Goal: Task Accomplishment & Management: Manage account settings

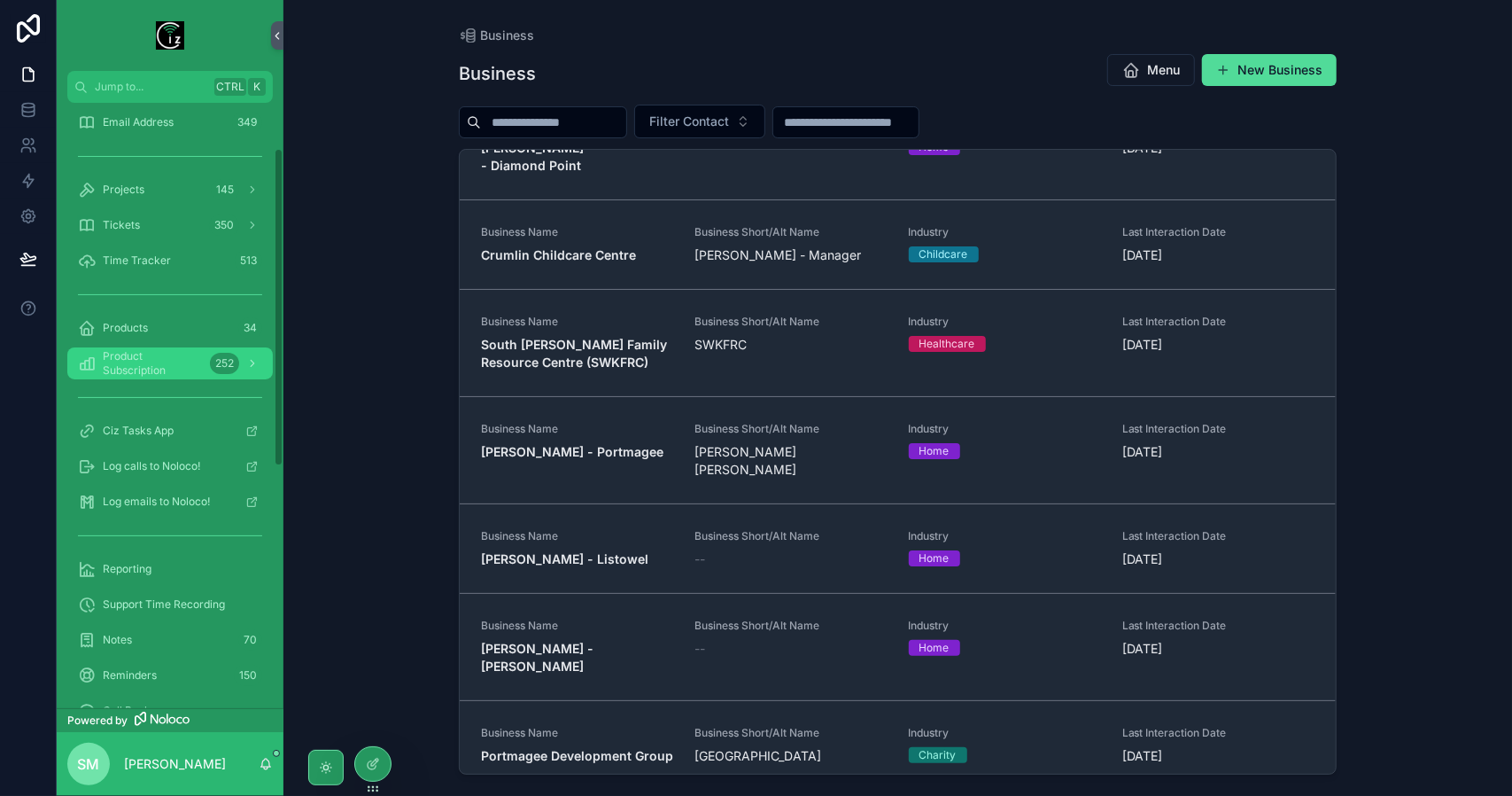
scroll to position [266, 0]
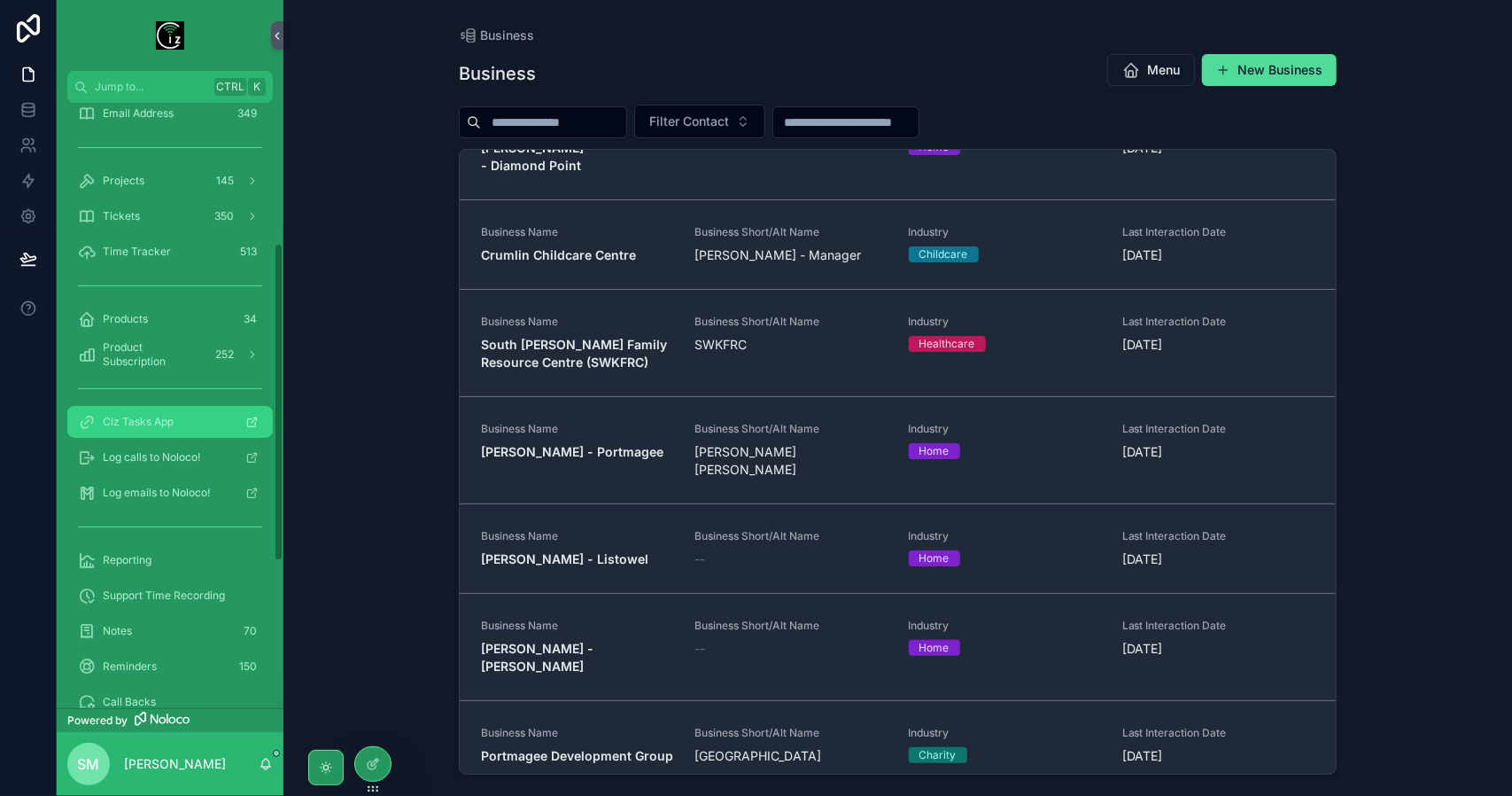
click at [179, 408] on div "Ciz Tasks App" at bounding box center [170, 421] width 184 height 28
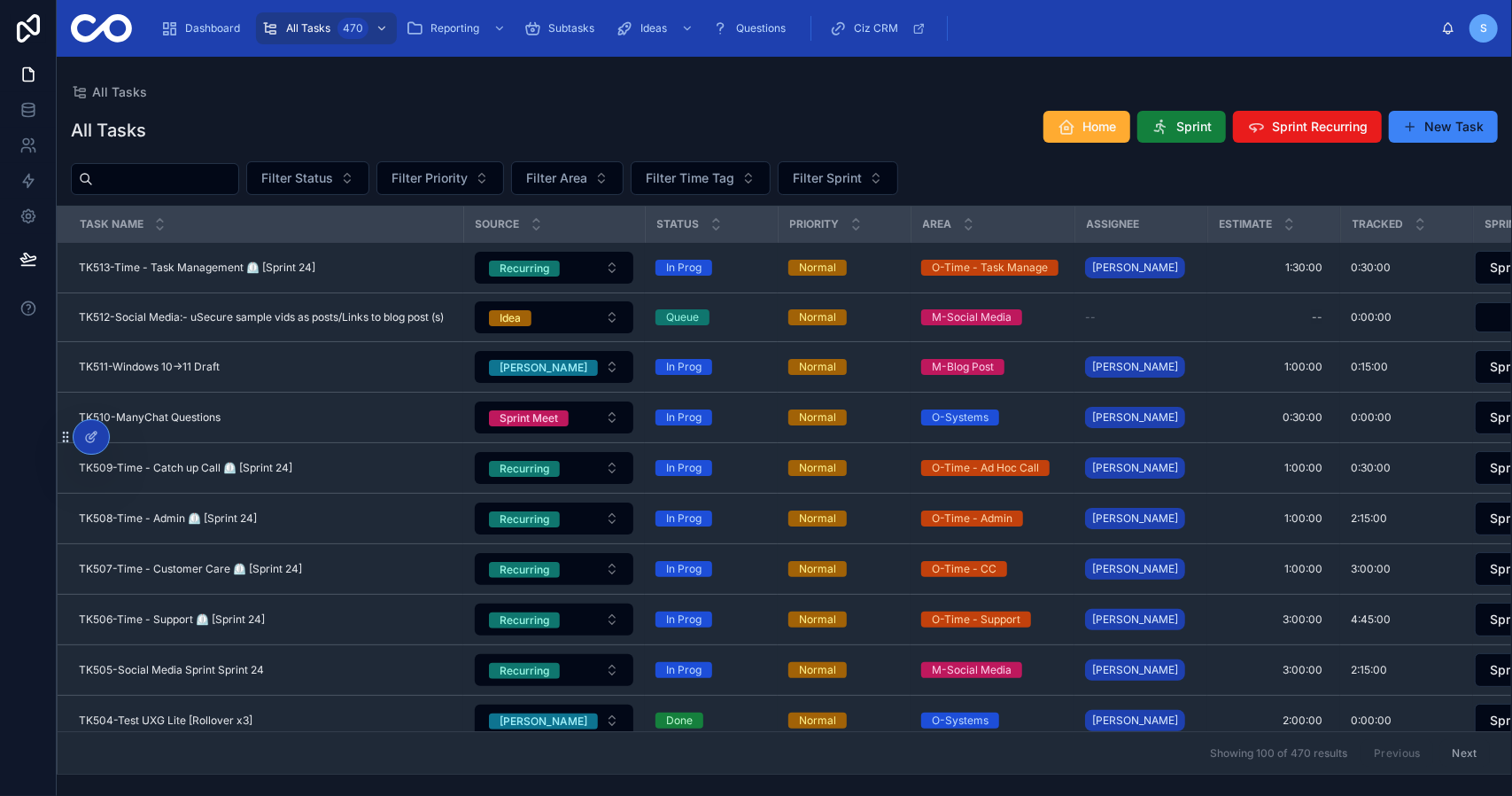
click at [1188, 134] on span "Sprint" at bounding box center [1193, 126] width 36 height 17
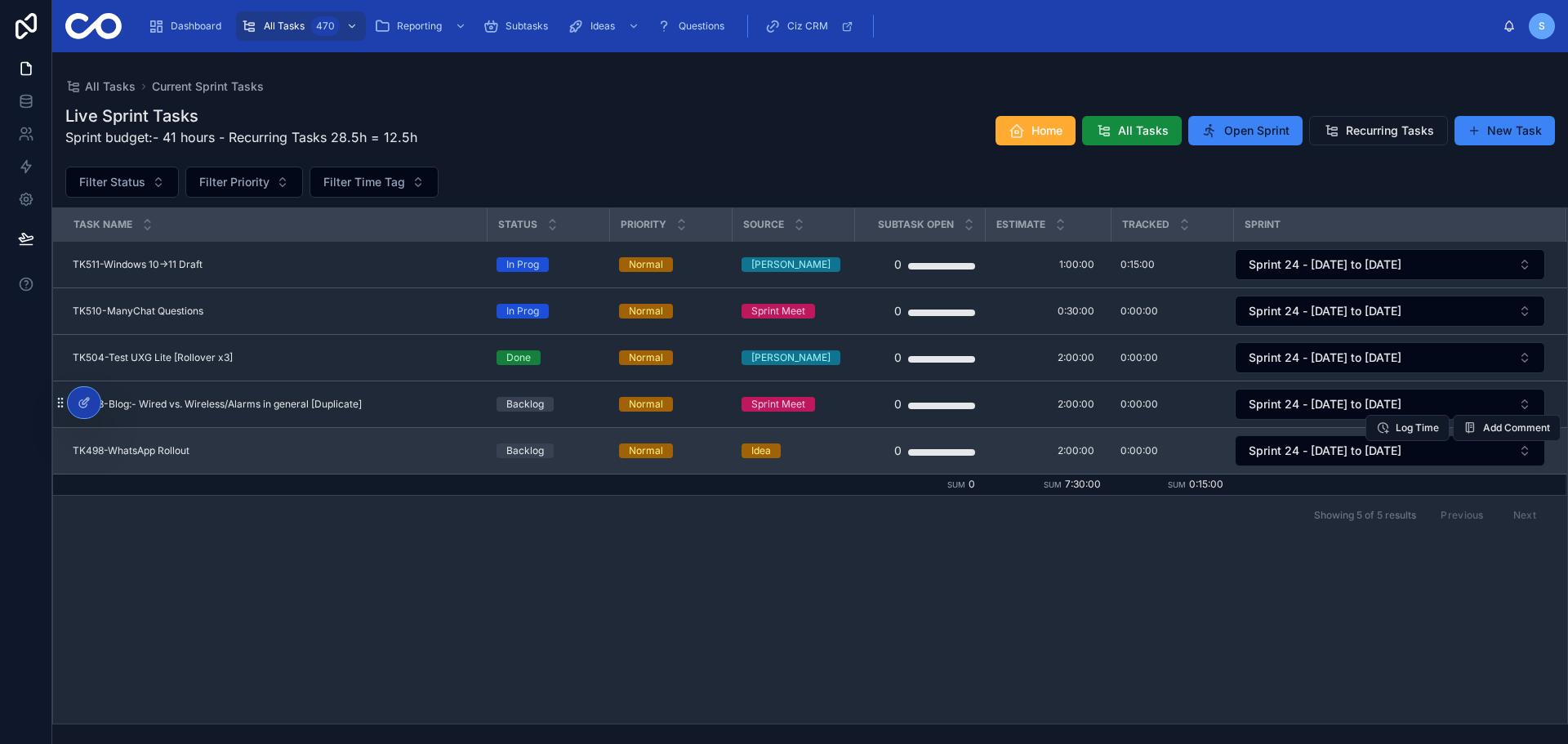
click at [247, 446] on div "TK498-WhatsApp Rollout TK498-WhatsApp Rollout" at bounding box center [274, 451] width 404 height 13
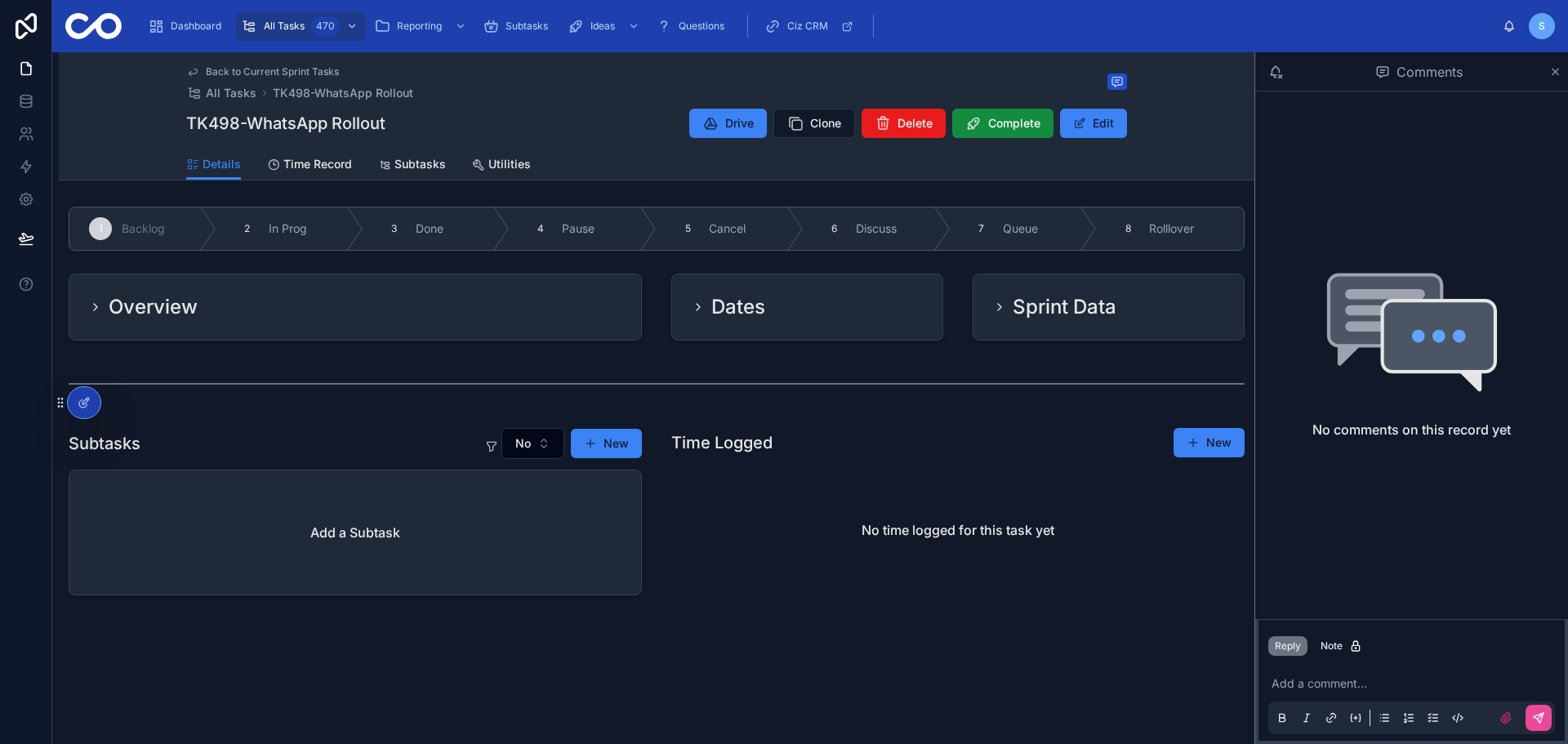
click at [396, 296] on div "Overview" at bounding box center [355, 307] width 533 height 26
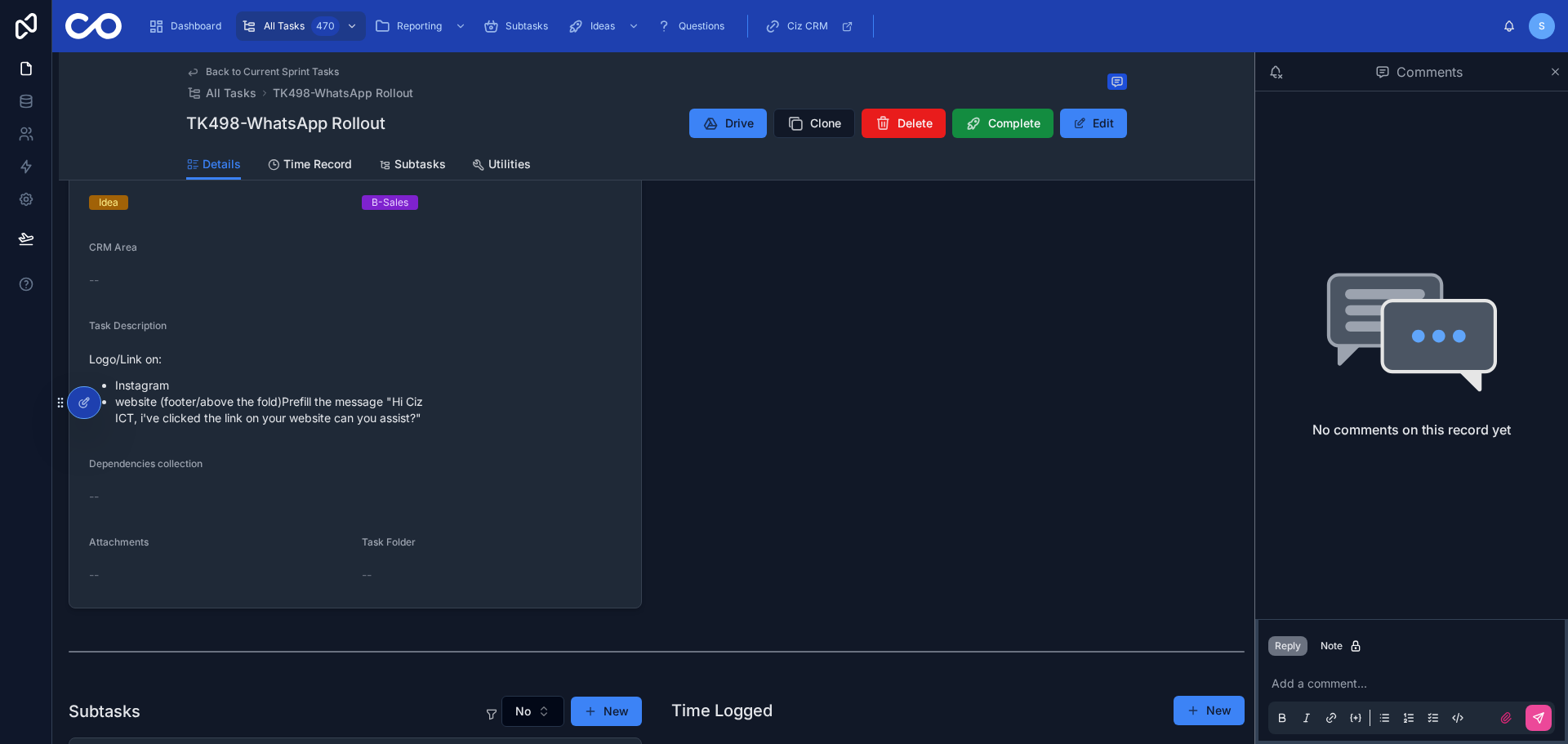
scroll to position [409, 0]
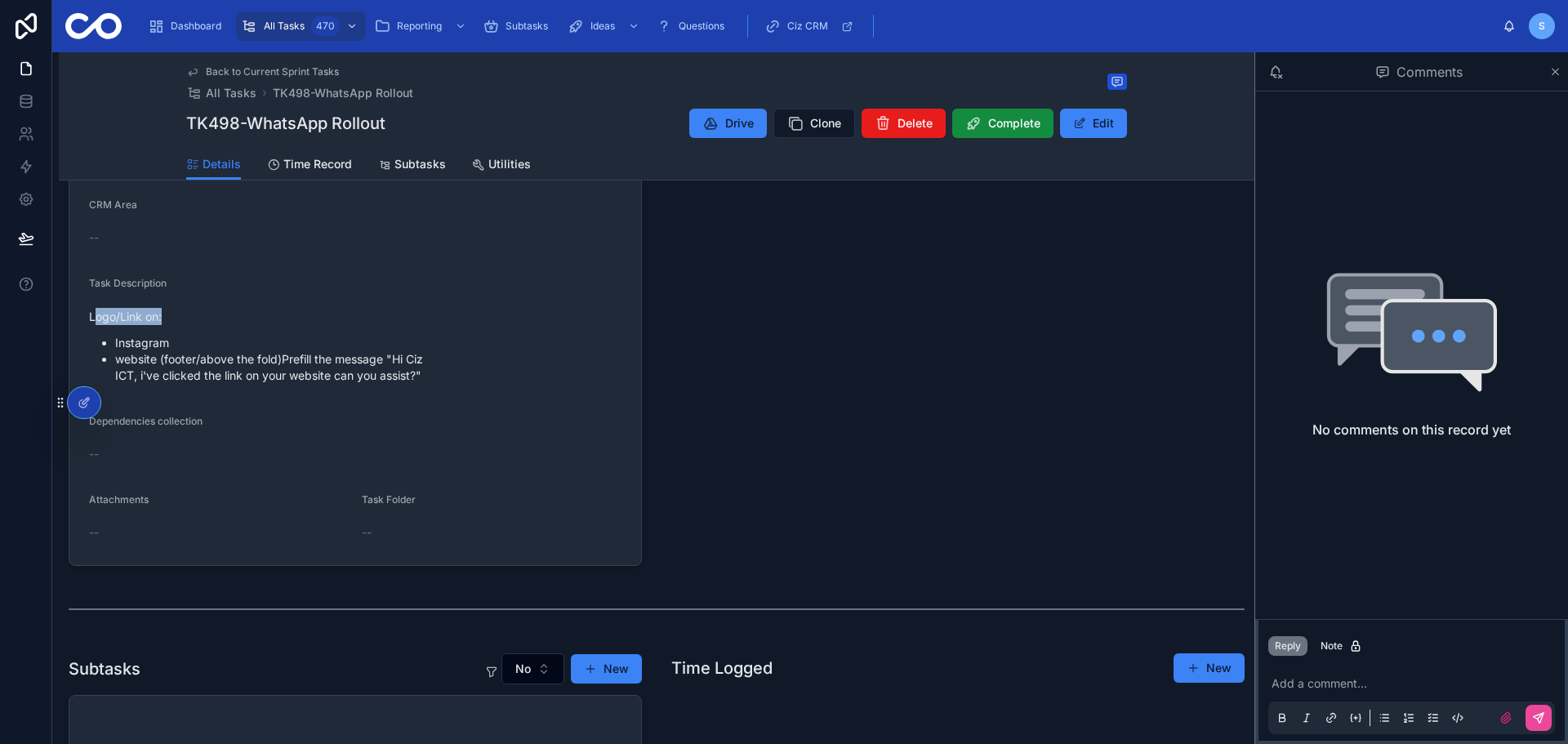
drag, startPoint x: 99, startPoint y: 316, endPoint x: 182, endPoint y: 315, distance: 83.0
click at [182, 315] on p "Logo/Link on:" at bounding box center [355, 316] width 533 height 17
click at [192, 354] on li "website (footer/above the fold) Prefill the message "Hi Ciz ICT, i've clicked t…" at bounding box center [368, 367] width 506 height 33
drag, startPoint x: 128, startPoint y: 358, endPoint x: 305, endPoint y: 358, distance: 177.0
click at [305, 358] on li "website (footer/above the fold) Prefill the message "Hi Ciz ICT, i've clicked t…" at bounding box center [368, 367] width 506 height 33
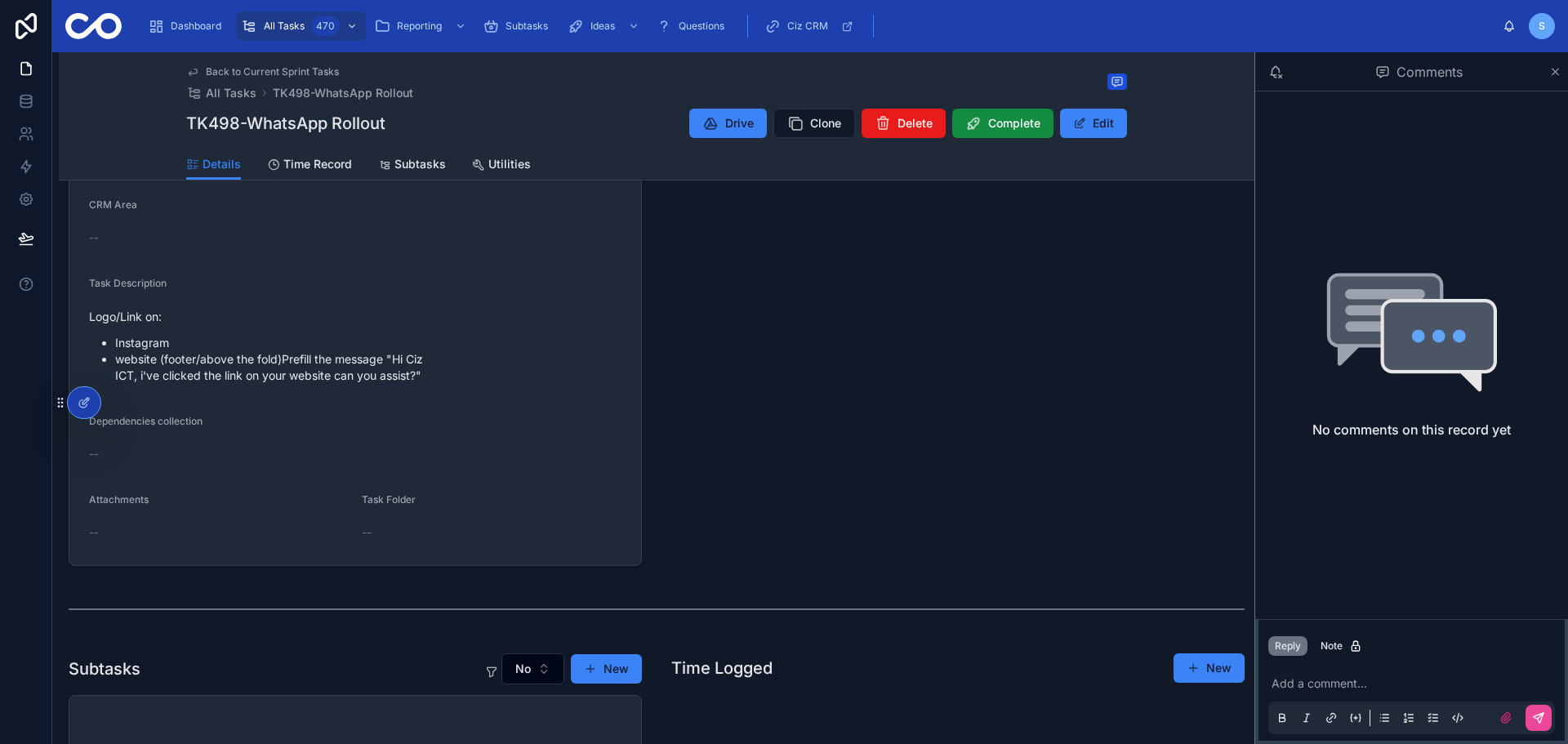
click at [328, 373] on li "website (footer/above the fold) Prefill the message "Hi Ciz ICT, i've clicked t…" at bounding box center [368, 367] width 506 height 33
drag, startPoint x: 577, startPoint y: 375, endPoint x: 117, endPoint y: 372, distance: 460.0
click at [117, 372] on li "website (footer/above the fold) Prefill the message "Hi Ciz ICT, i've clicked t…" at bounding box center [368, 367] width 506 height 33
click at [413, 377] on li "website (footer/above the fold) Prefill the message "Hi Ciz ICT, i've clicked t…" at bounding box center [368, 367] width 506 height 33
drag, startPoint x: 581, startPoint y: 372, endPoint x: 101, endPoint y: 340, distance: 481.1
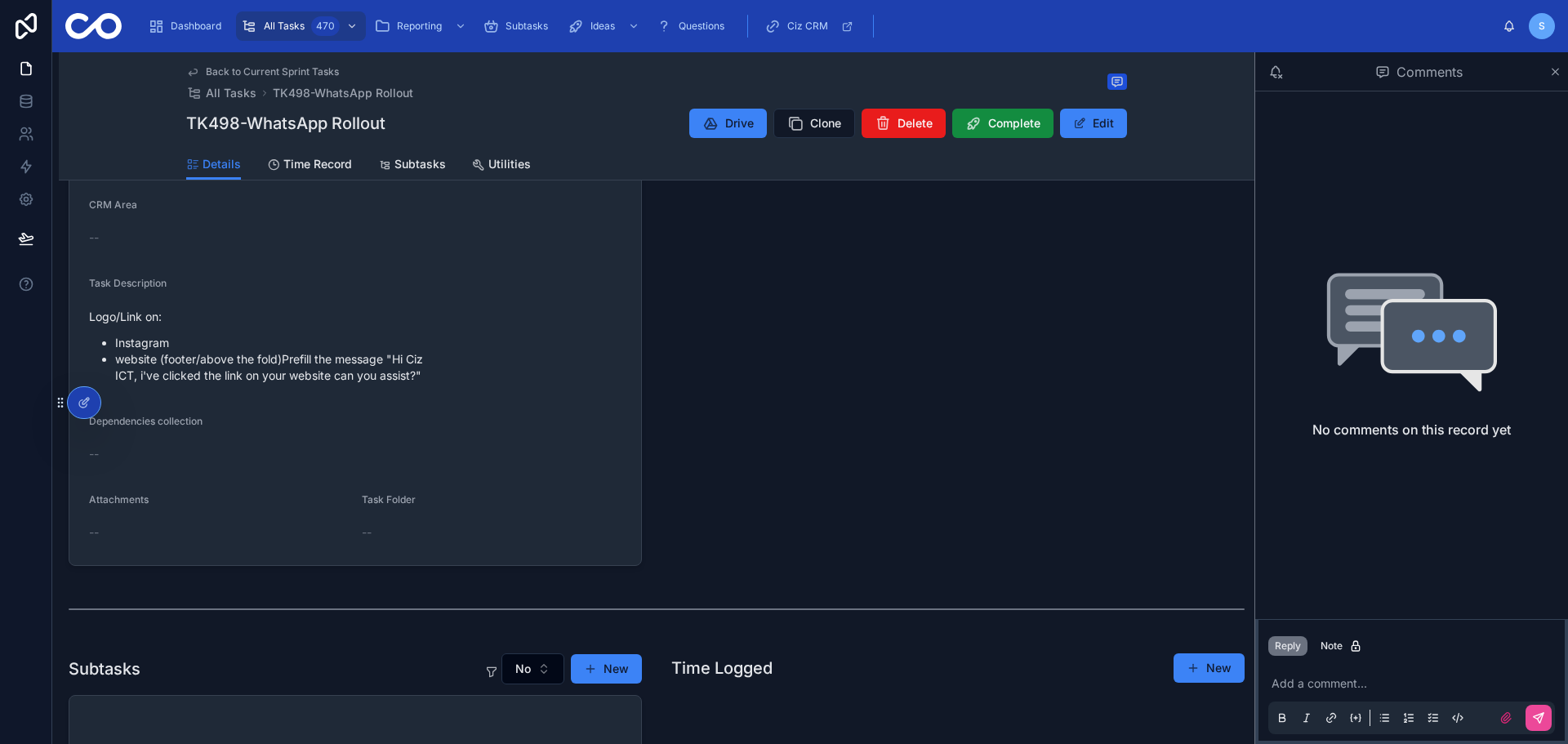
click at [101, 340] on ul "Instagram website (footer/above the fold) Prefill the message "Hi Ciz ICT, i've…" at bounding box center [355, 359] width 533 height 49
click at [426, 361] on li "website (footer/above the fold) Prefill the message "Hi Ciz ICT, i've clicked t…" at bounding box center [368, 367] width 506 height 33
drag, startPoint x: 574, startPoint y: 377, endPoint x: 114, endPoint y: 342, distance: 461.3
click at [114, 342] on ul "Instagram website (footer/above the fold) Prefill the message "Hi Ciz ICT, i've…" at bounding box center [355, 359] width 533 height 49
click at [528, 368] on li "website (footer/above the fold) Prefill the message "Hi Ciz ICT, i've clicked t…" at bounding box center [368, 367] width 506 height 33
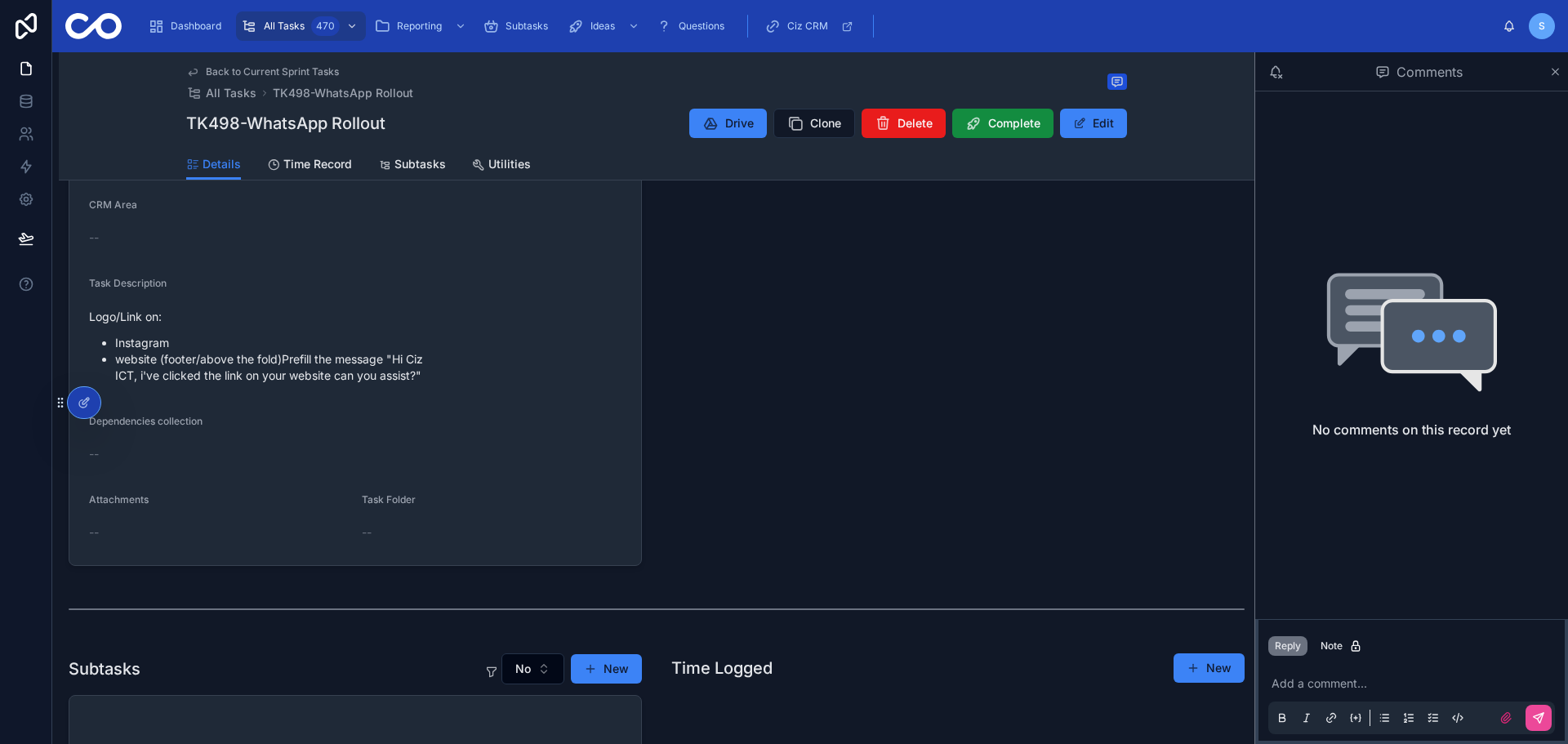
drag, startPoint x: 591, startPoint y: 370, endPoint x: 108, endPoint y: 350, distance: 483.4
click at [108, 350] on ul "Instagram website (footer/above the fold) Prefill the message "Hi Ciz ICT, i've…" at bounding box center [355, 359] width 533 height 49
click at [430, 366] on li "website (footer/above the fold) Prefill the message "Hi Ciz ICT, i've clicked t…" at bounding box center [368, 367] width 506 height 33
click at [1104, 110] on button "Edit" at bounding box center [1093, 123] width 67 height 29
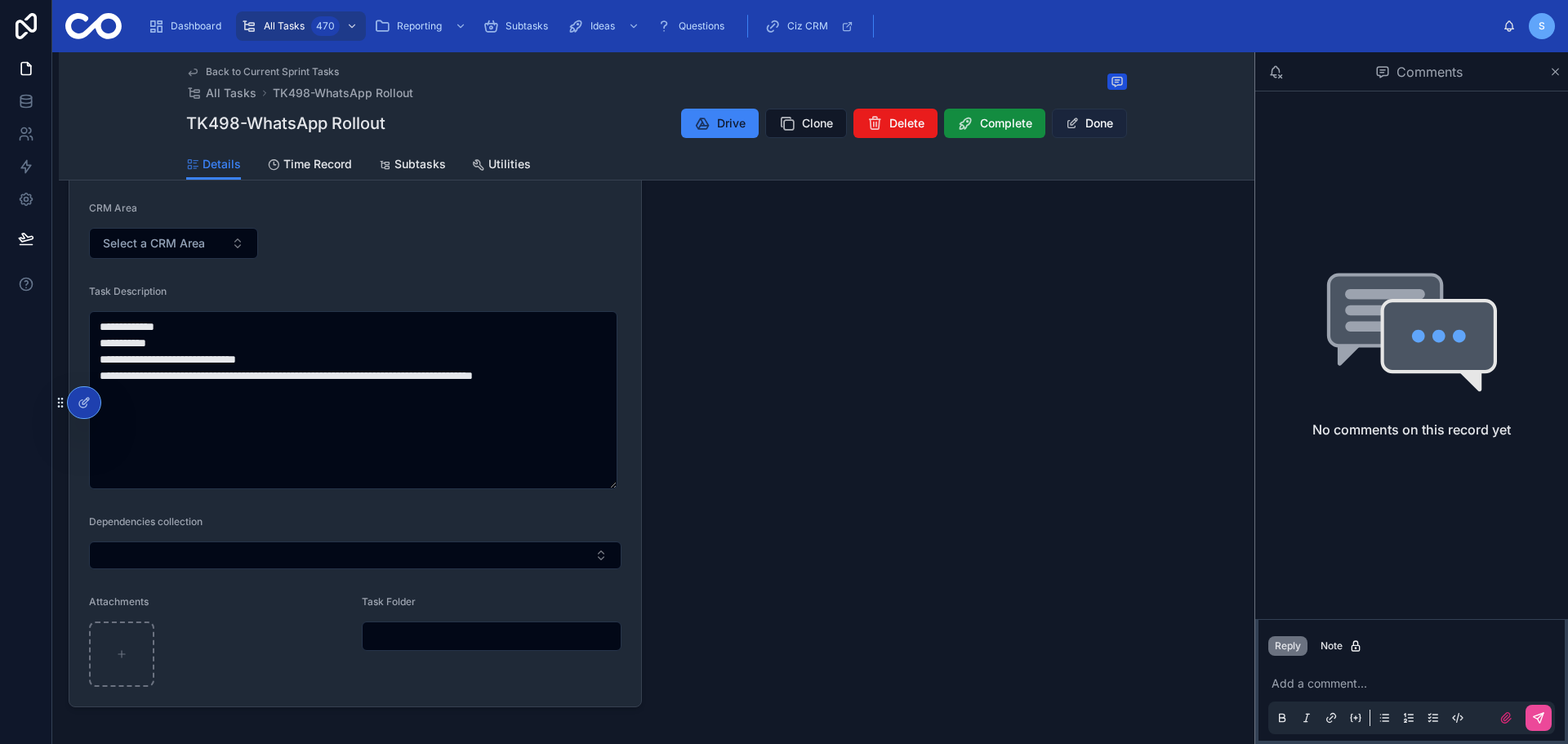
scroll to position [412, 0]
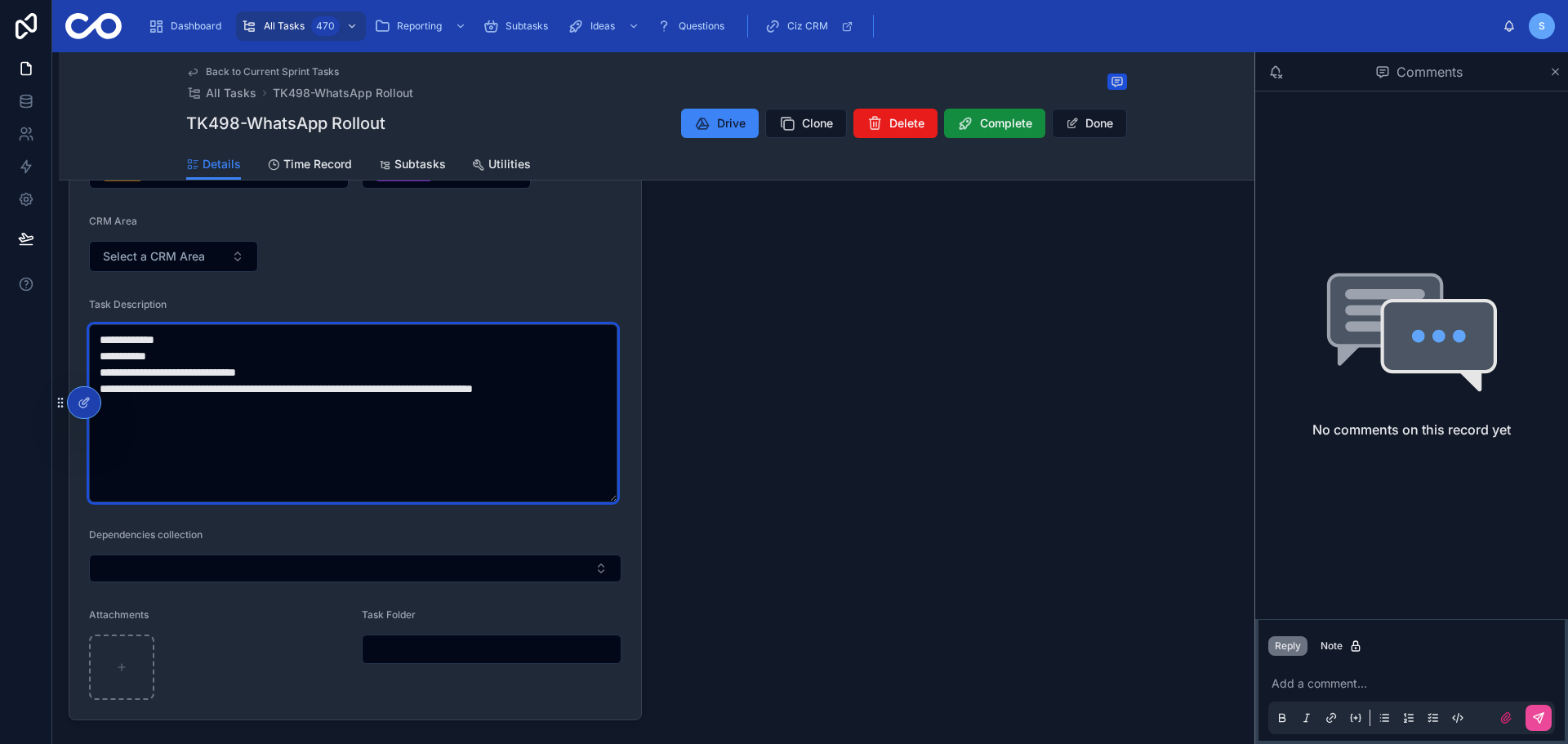
click at [591, 383] on textarea "**********" at bounding box center [353, 414] width 529 height 178
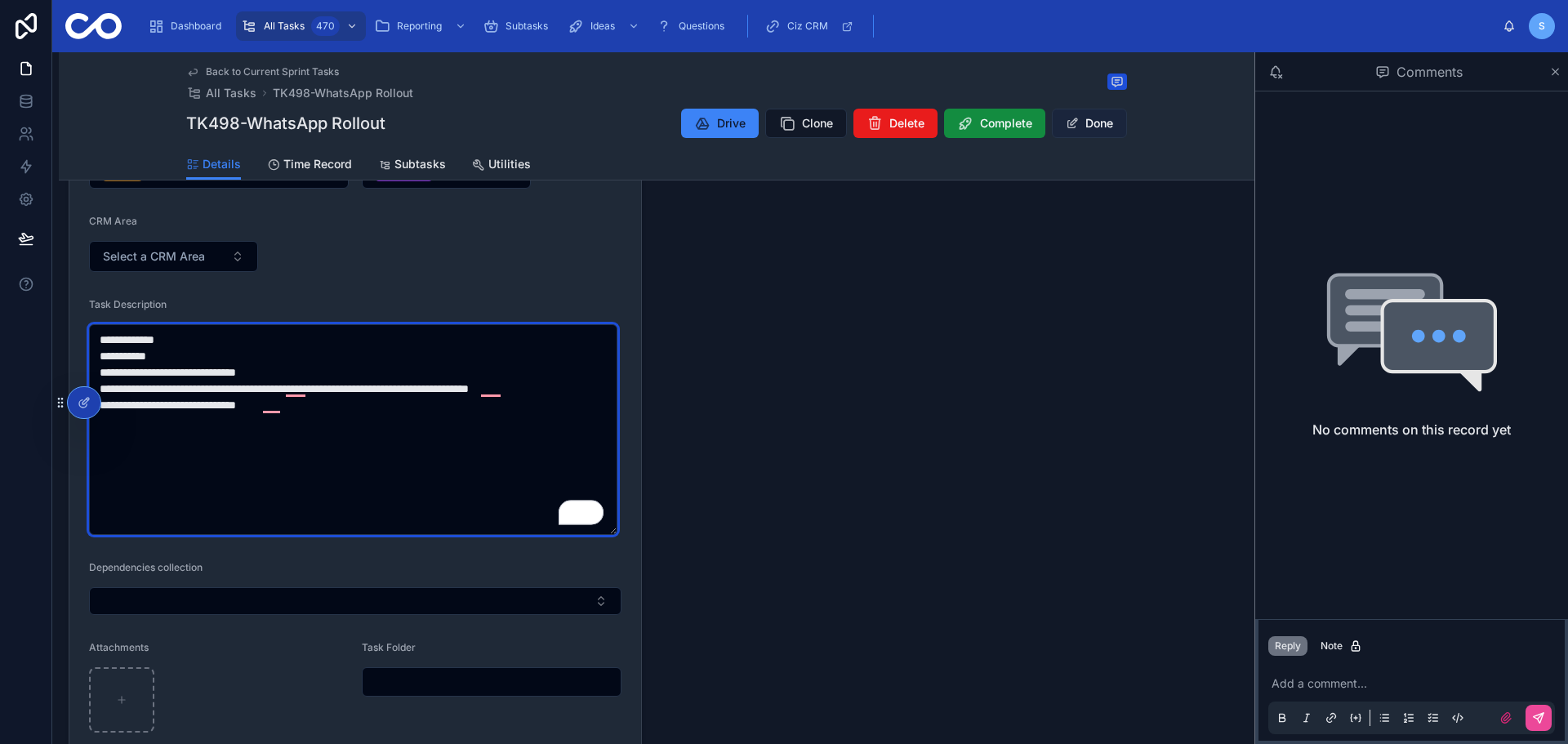
type textarea "**********"
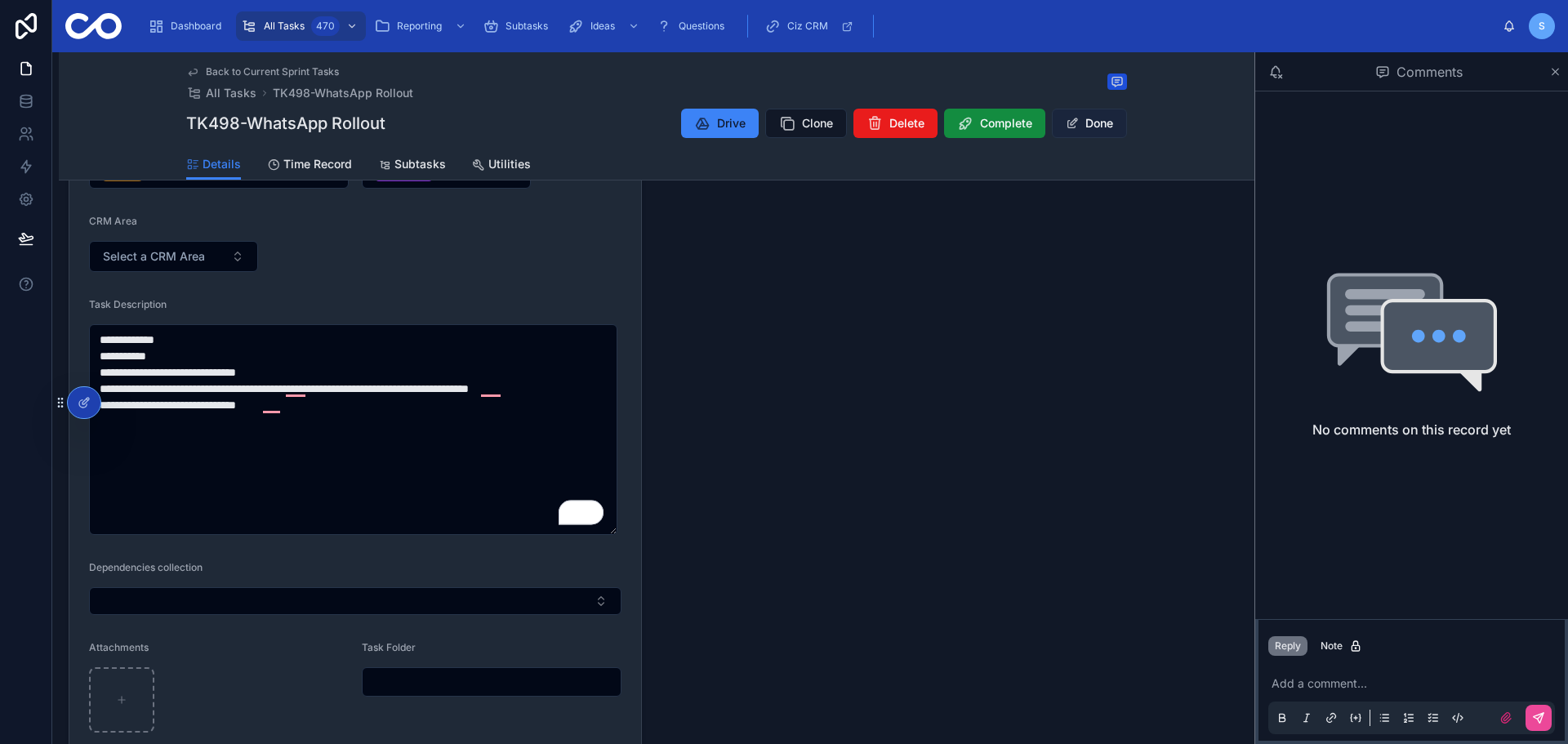
click at [1108, 125] on button "Done" at bounding box center [1089, 123] width 75 height 29
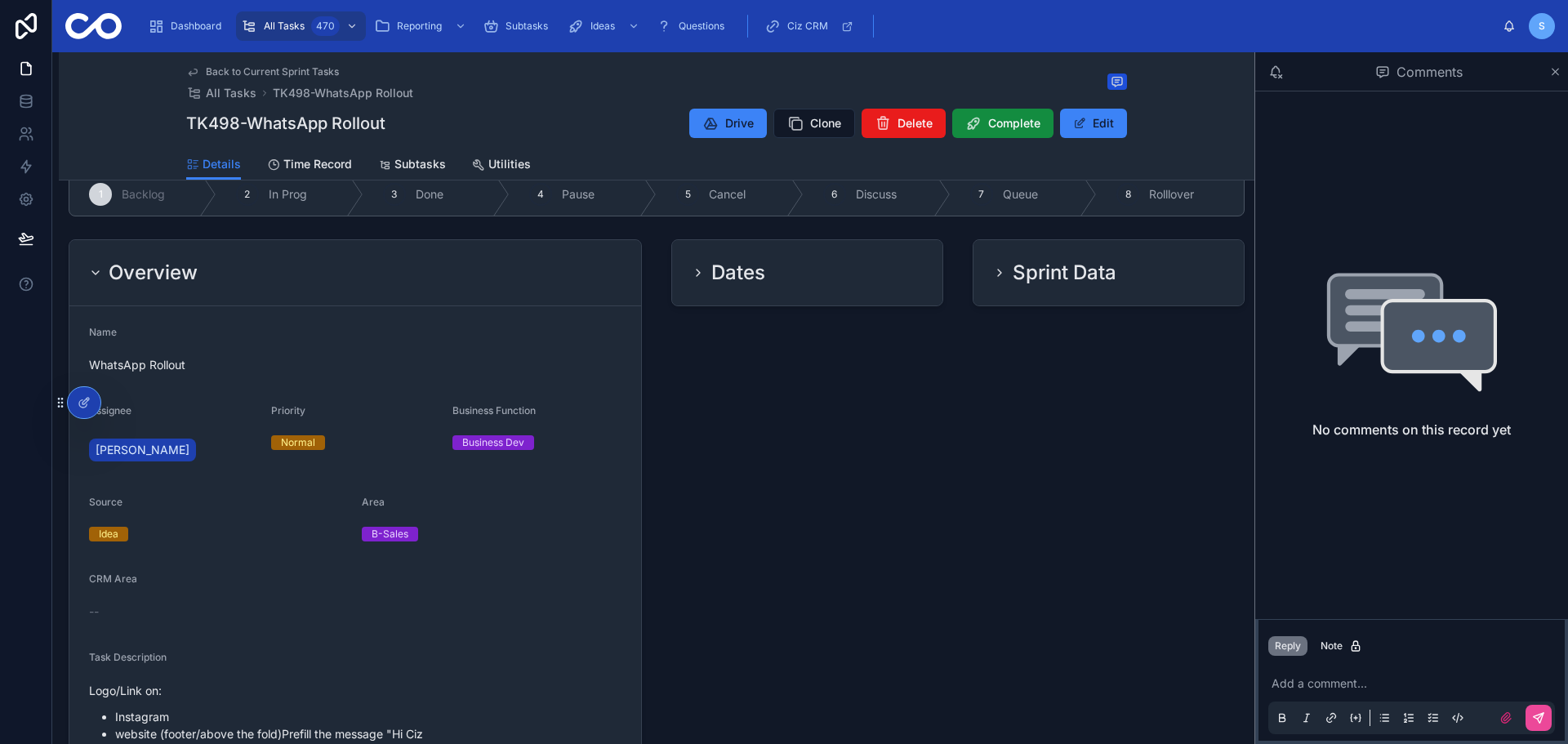
scroll to position [0, 0]
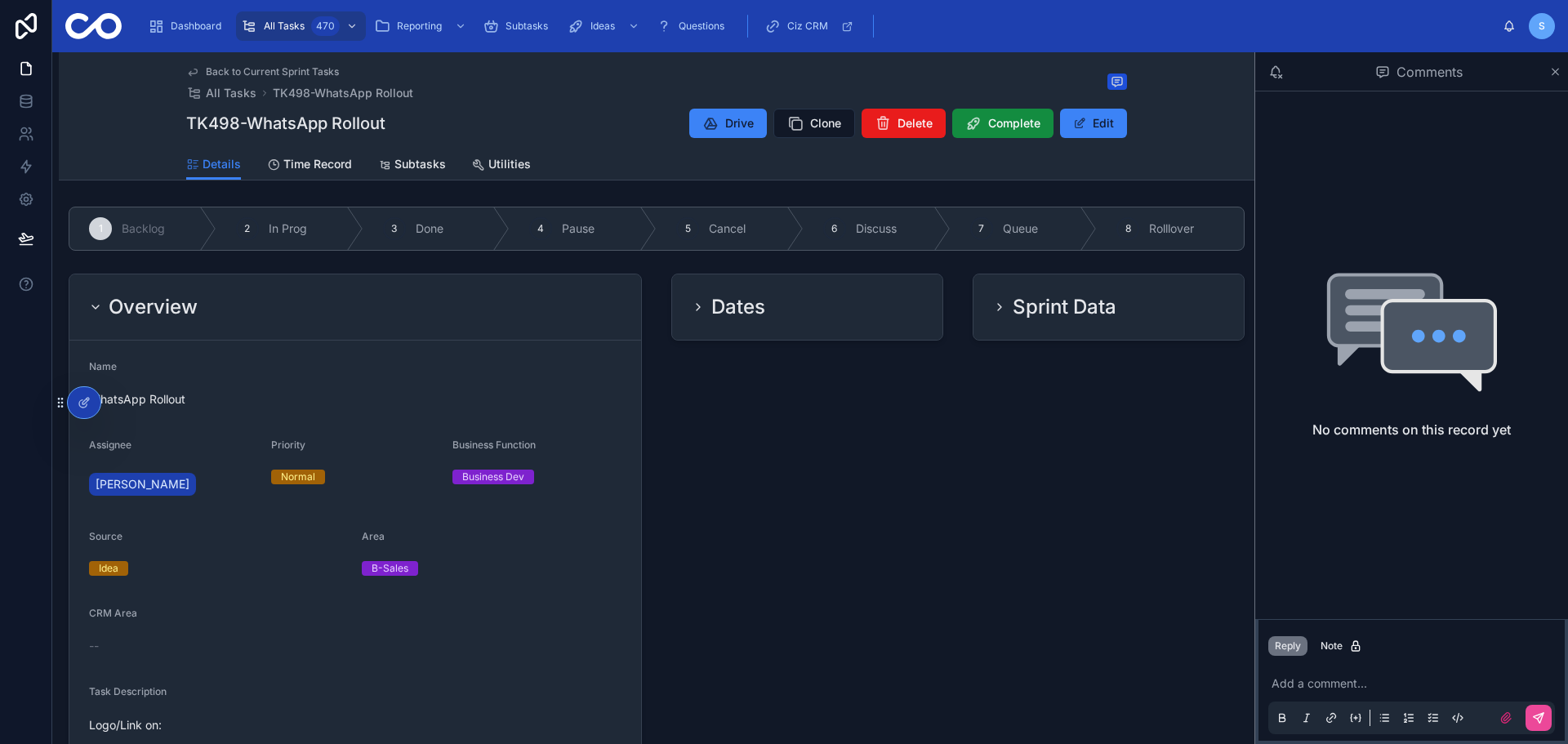
click at [413, 293] on div "Overview" at bounding box center [355, 307] width 571 height 66
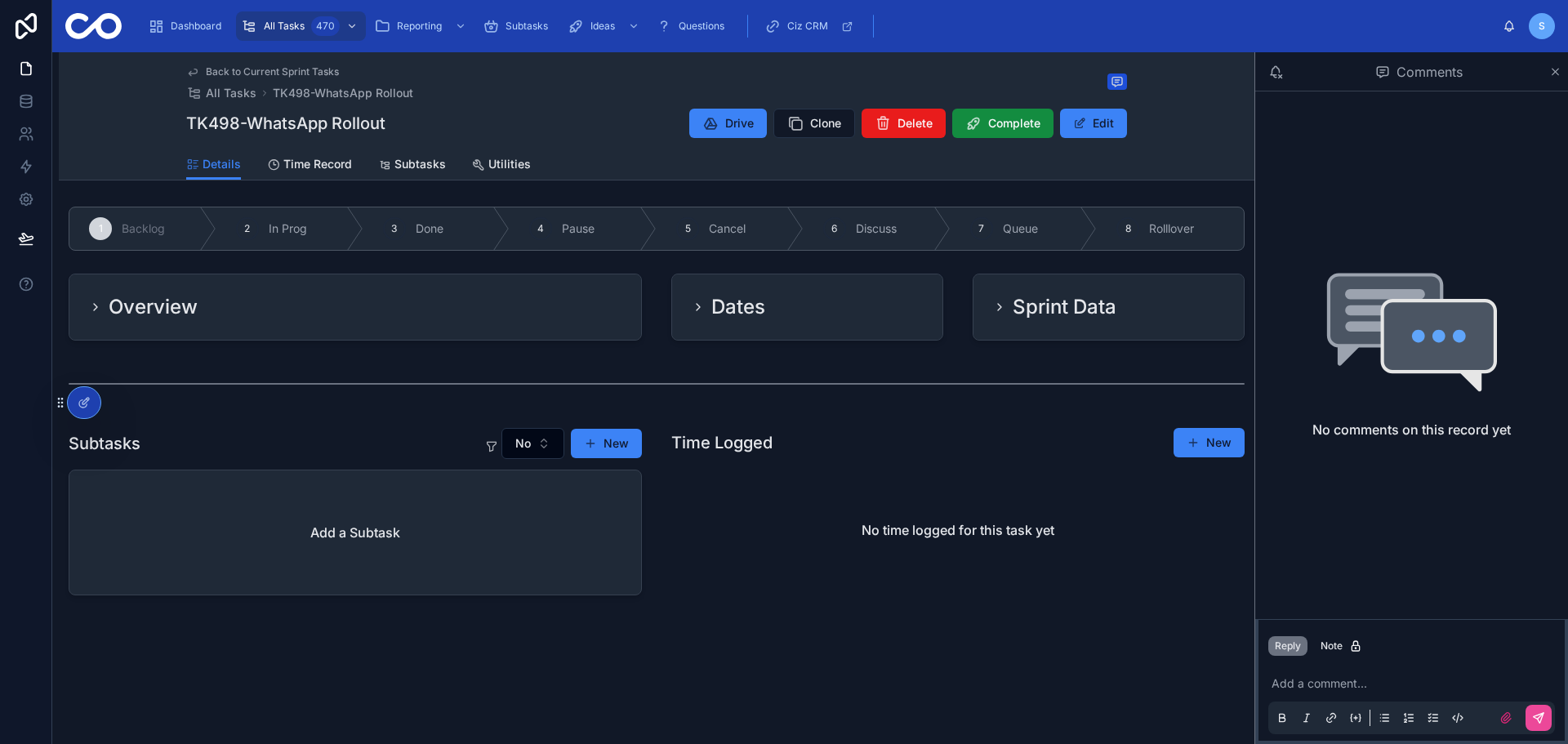
click at [265, 73] on span "Back to Current Sprint Tasks" at bounding box center [272, 72] width 133 height 13
